Goal: Information Seeking & Learning: Learn about a topic

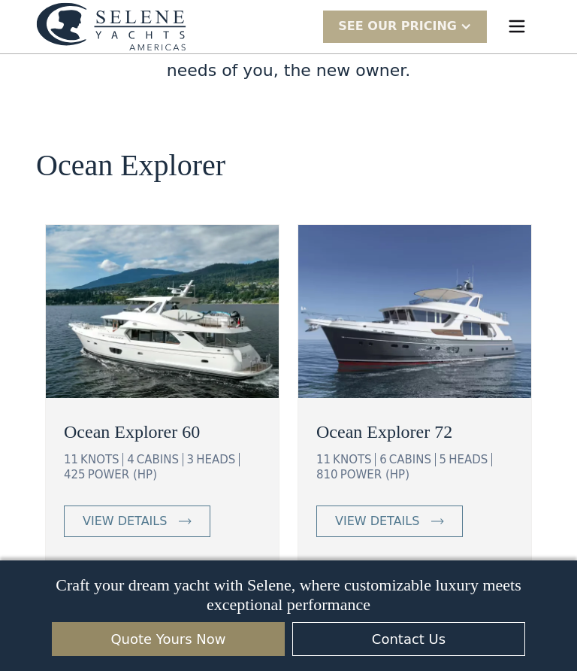
scroll to position [2626, 0]
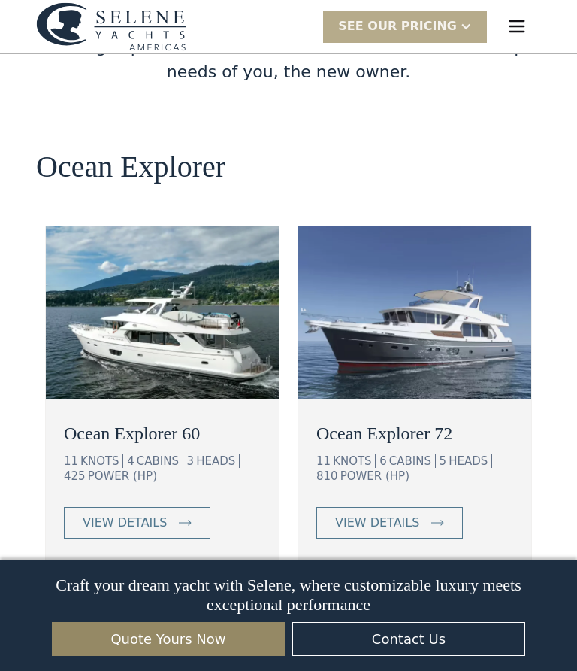
click at [392, 513] on div "view details" at bounding box center [377, 522] width 84 height 18
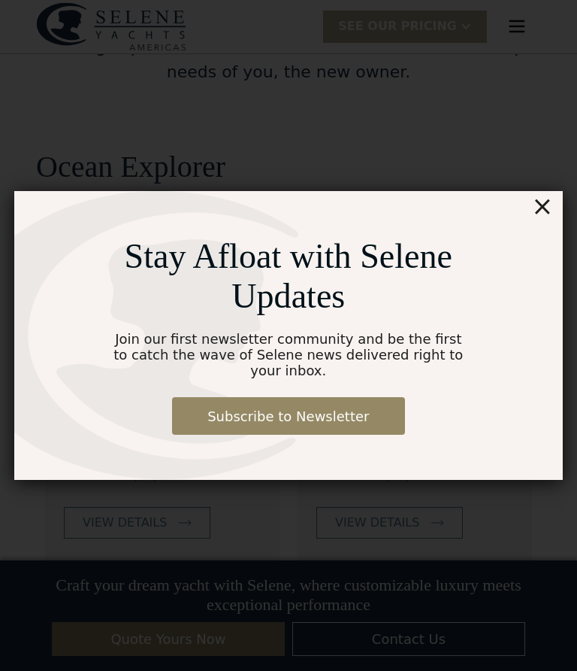
click at [383, 456] on div "Stay Afloat with Selene Updates Join our first newsletter community and be the …" at bounding box center [288, 335] width 549 height 289
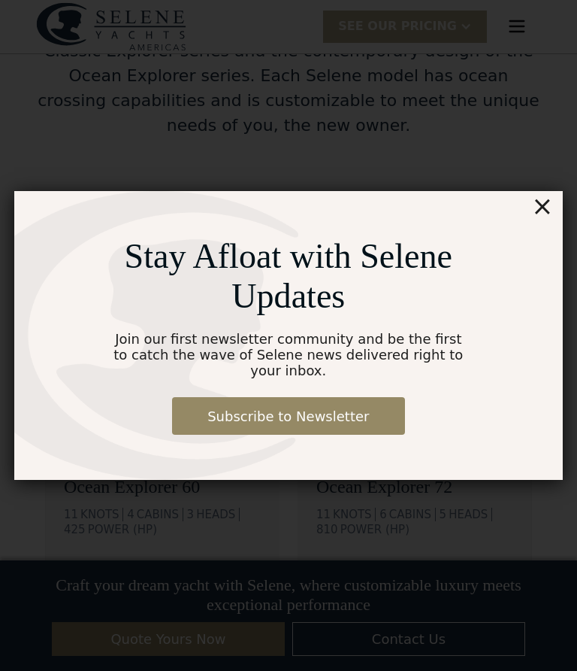
click at [392, 467] on div "Stay Afloat with Selene Updates Join our first newsletter community and be the …" at bounding box center [288, 335] width 549 height 289
click at [415, 457] on div "Stay Afloat with Selene Updates Join our first newsletter community and be the …" at bounding box center [288, 335] width 549 height 289
click at [563, 210] on div "Stay Afloat with Selene Updates Join our first newsletter community and be the …" at bounding box center [288, 335] width 549 height 289
click at [550, 208] on div "×" at bounding box center [542, 206] width 22 height 30
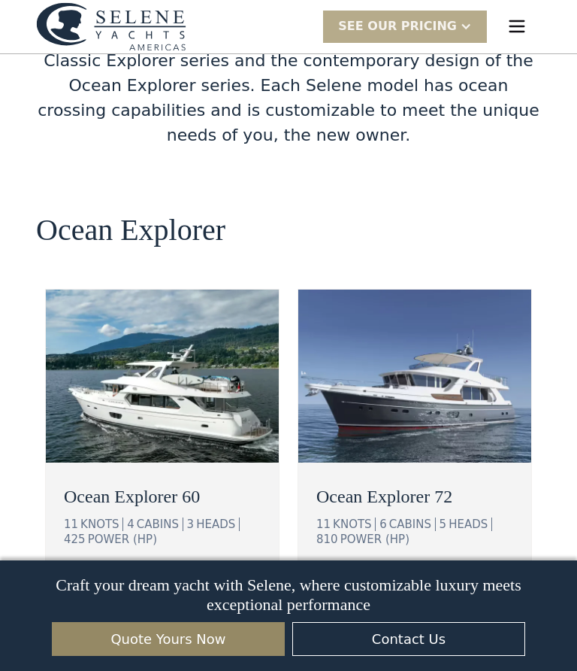
scroll to position [2559, 0]
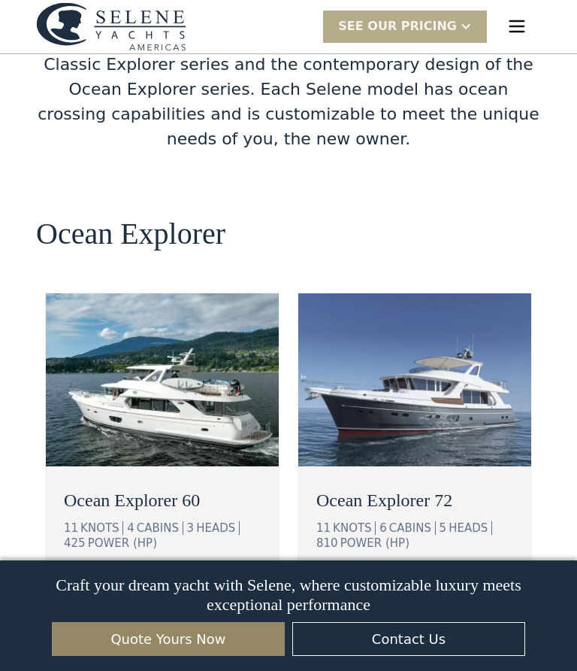
click at [145, 580] on div "view details" at bounding box center [125, 589] width 84 height 18
click at [135, 580] on div "view details" at bounding box center [125, 589] width 84 height 18
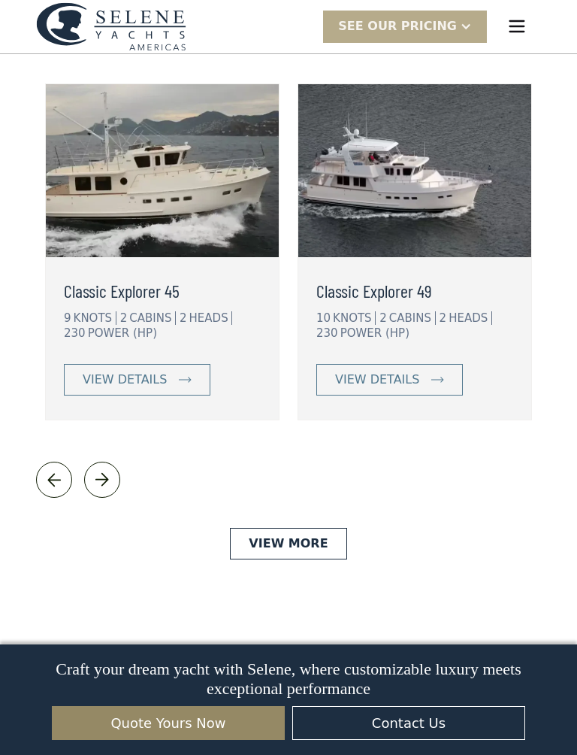
scroll to position [3337, 0]
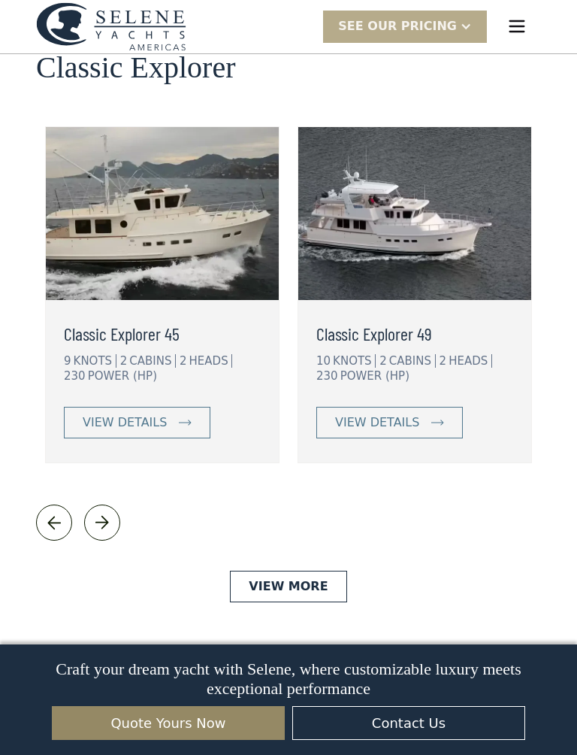
click at [133, 413] on div "view details" at bounding box center [125, 422] width 84 height 18
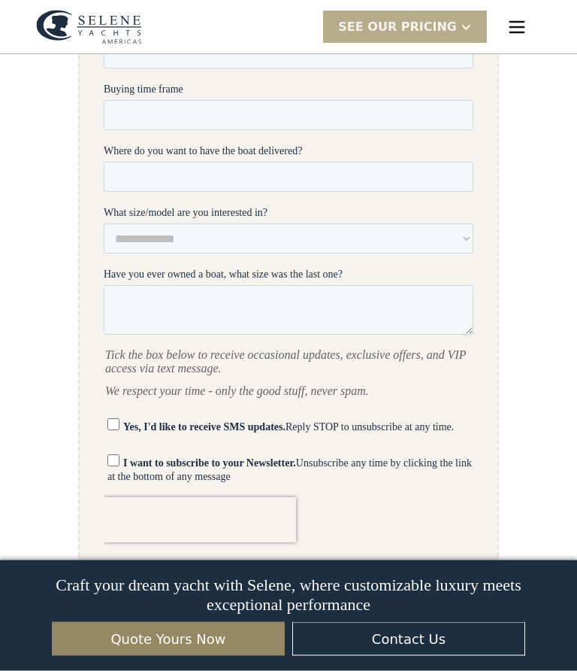
scroll to position [3028, 0]
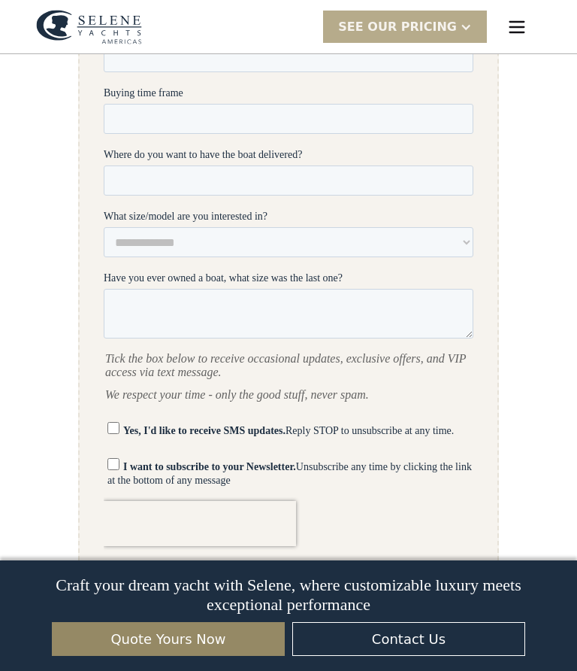
click at [421, 26] on div "SEE Our Pricing" at bounding box center [397, 27] width 119 height 18
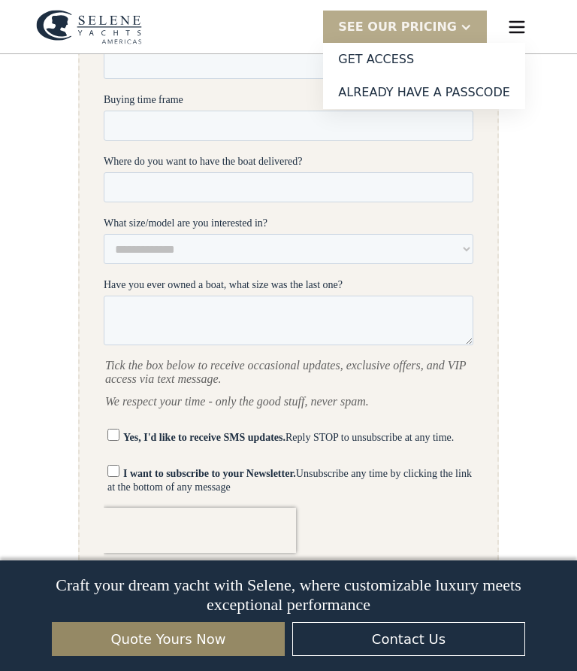
click at [423, 27] on div "SEE Our Pricing" at bounding box center [397, 27] width 119 height 18
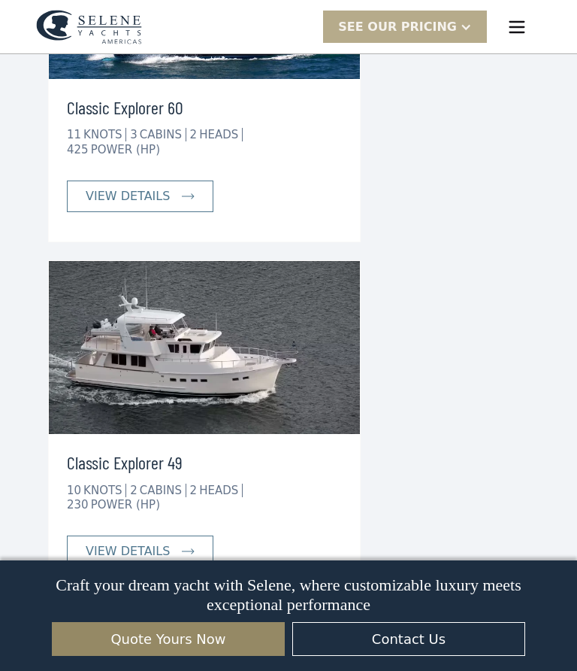
scroll to position [4358, 0]
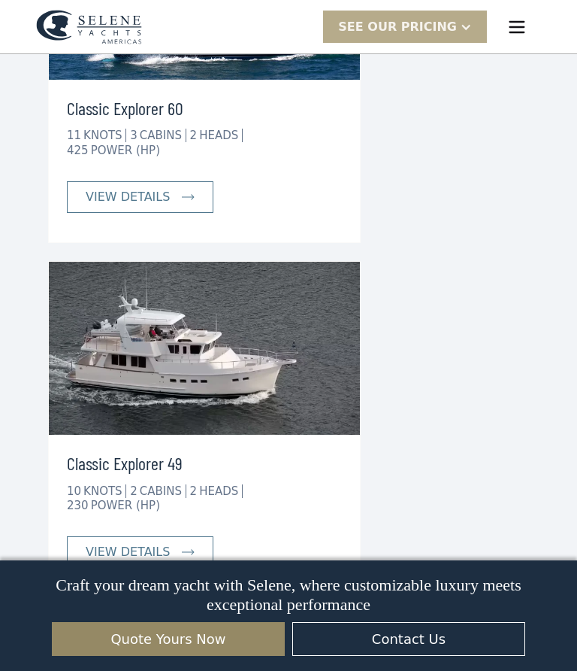
click at [146, 543] on div "view details" at bounding box center [128, 552] width 84 height 18
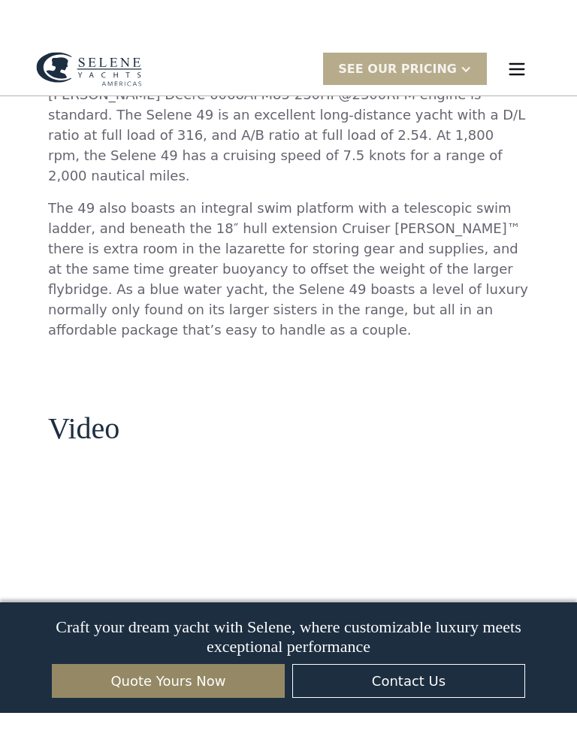
scroll to position [1674, 0]
